Goal: Navigation & Orientation: Go to known website

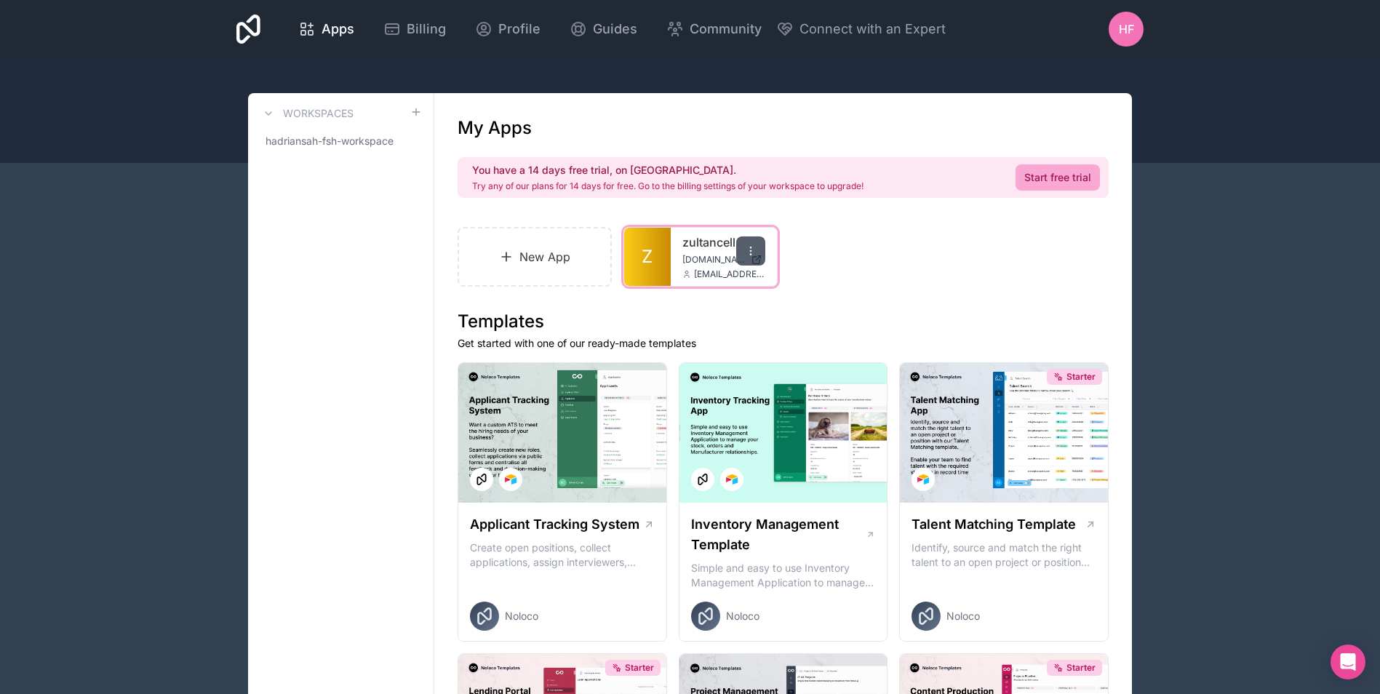
click at [745, 257] on div at bounding box center [750, 250] width 29 height 29
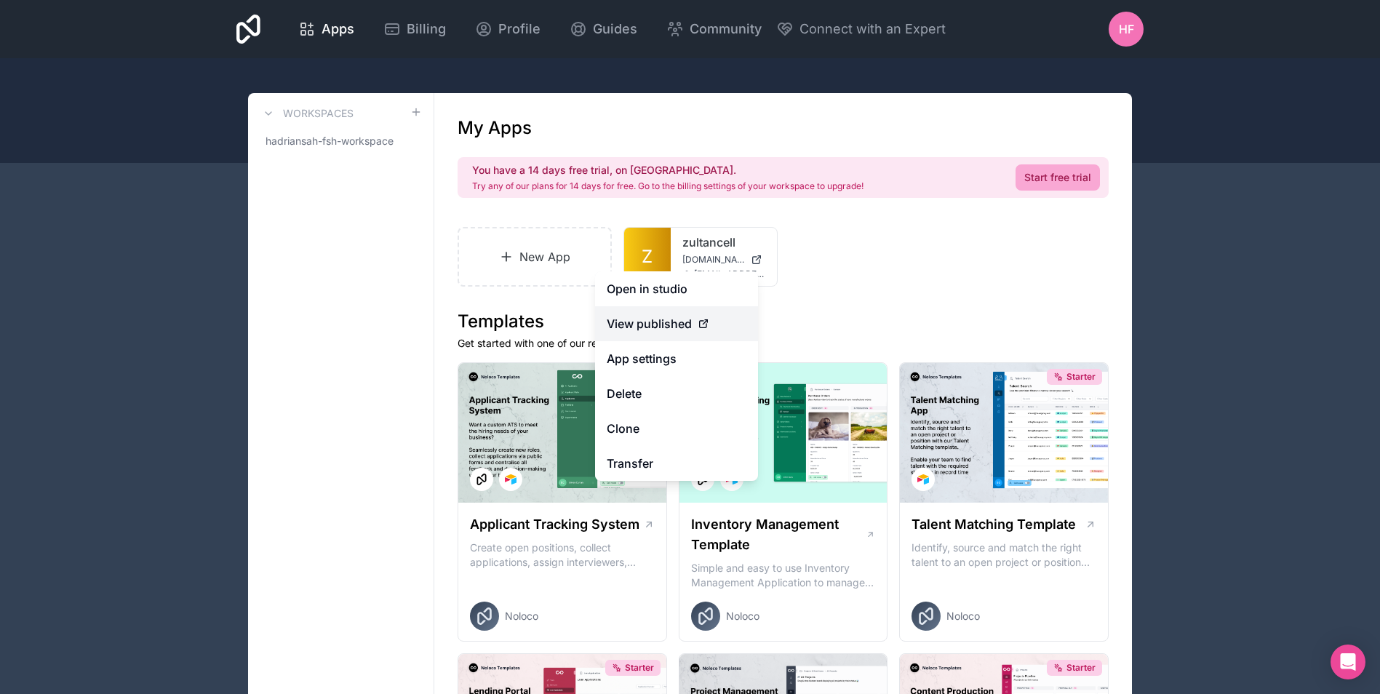
click at [700, 327] on icon at bounding box center [703, 324] width 7 height 7
click at [649, 328] on span "View published" at bounding box center [649, 323] width 85 height 17
click at [705, 324] on icon at bounding box center [703, 324] width 12 height 12
click at [668, 296] on link "Open in studio" at bounding box center [676, 288] width 163 height 35
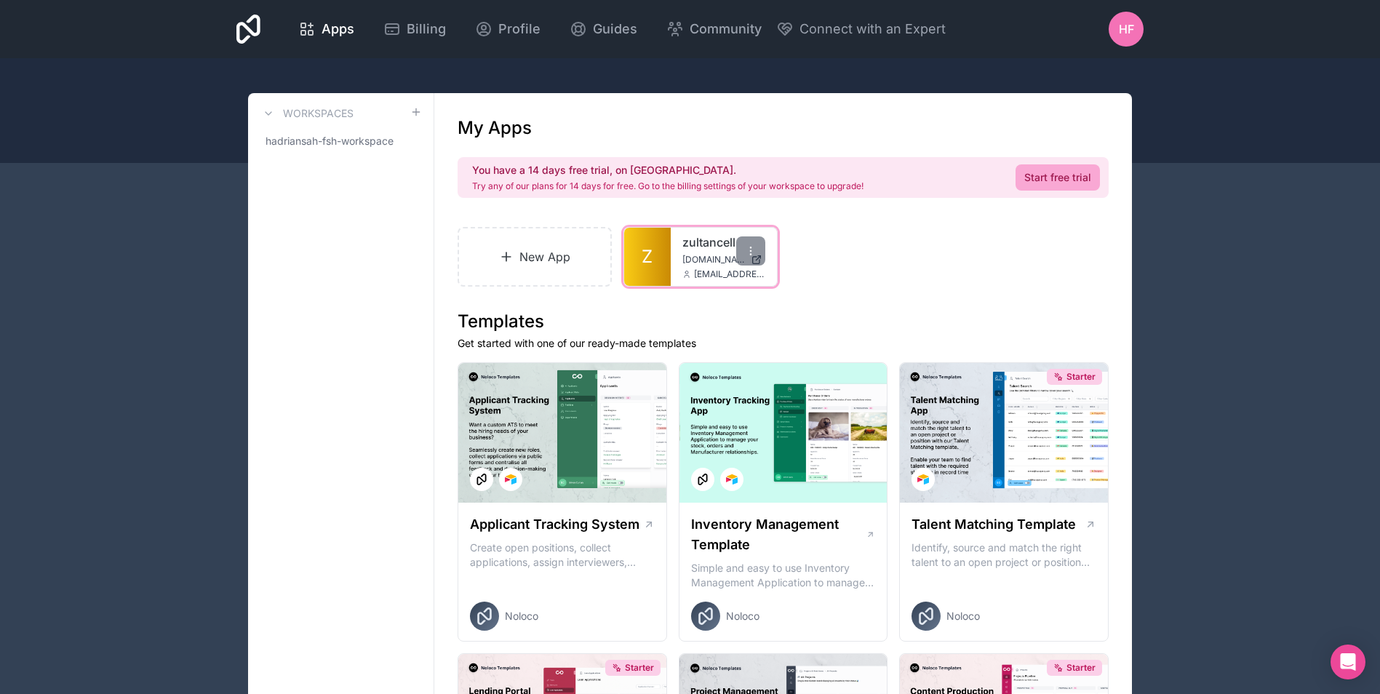
click at [687, 254] on span "[DOMAIN_NAME]" at bounding box center [713, 260] width 63 height 12
